Goal: Navigation & Orientation: Find specific page/section

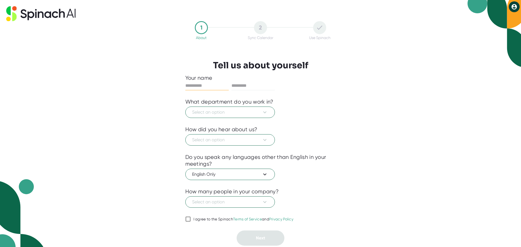
click at [514, 6] on icon at bounding box center [514, 6] width 5 height 5
click at [517, 6] on div at bounding box center [260, 123] width 521 height 247
